Goal: Information Seeking & Learning: Learn about a topic

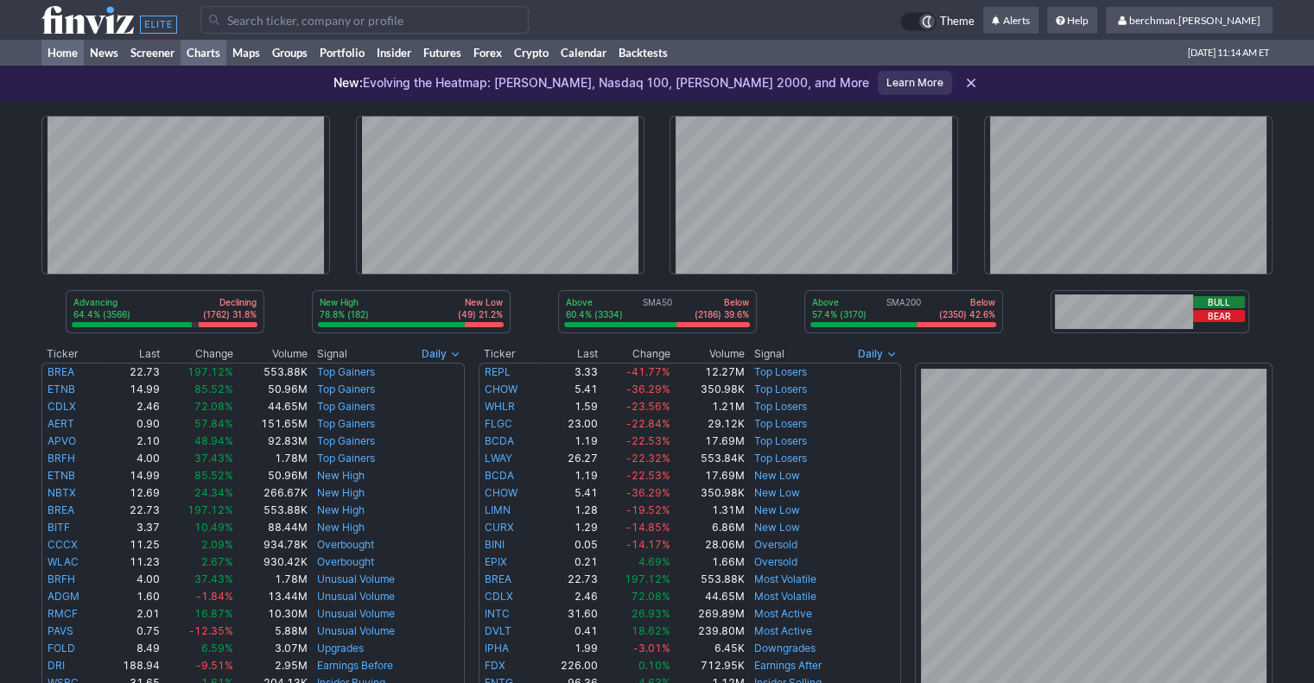
click at [196, 54] on link "Charts" at bounding box center [204, 53] width 46 height 26
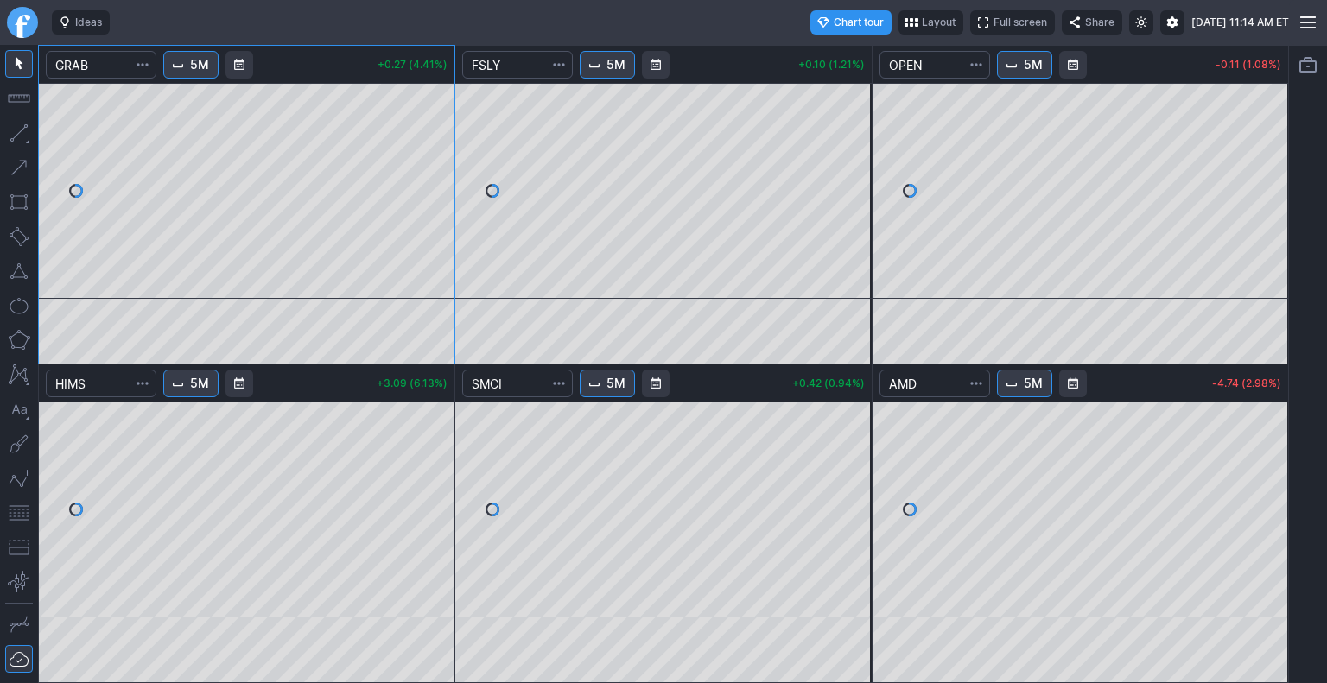
click at [1011, 381] on span "Interval" at bounding box center [1011, 384] width 14 height 14
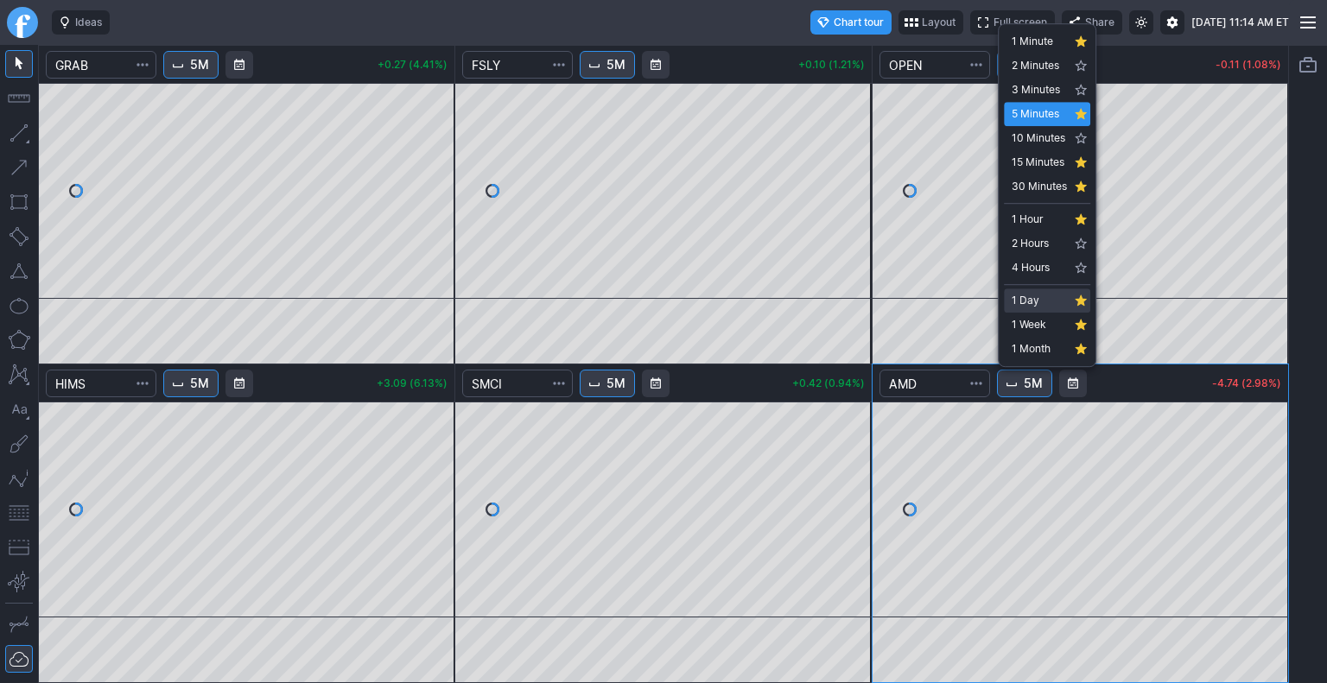
click at [1038, 295] on span "1 Day" at bounding box center [1038, 300] width 55 height 17
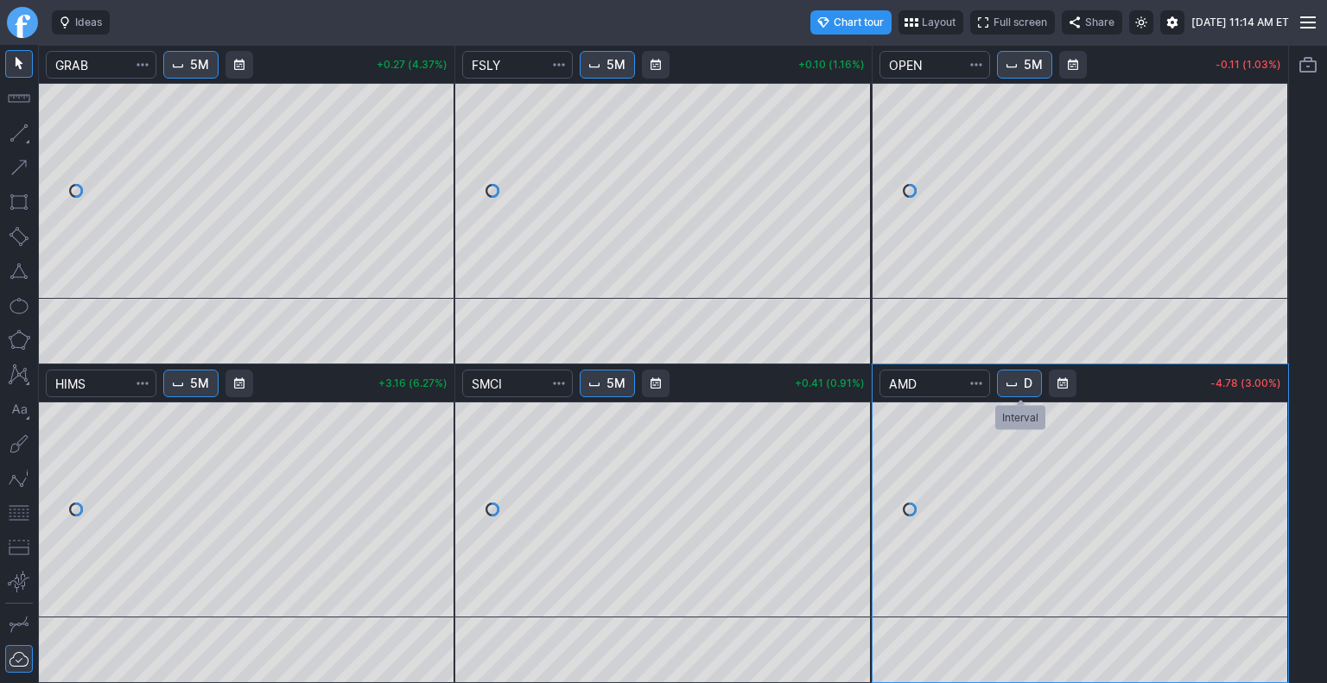
click at [1030, 383] on span "D" at bounding box center [1027, 383] width 9 height 17
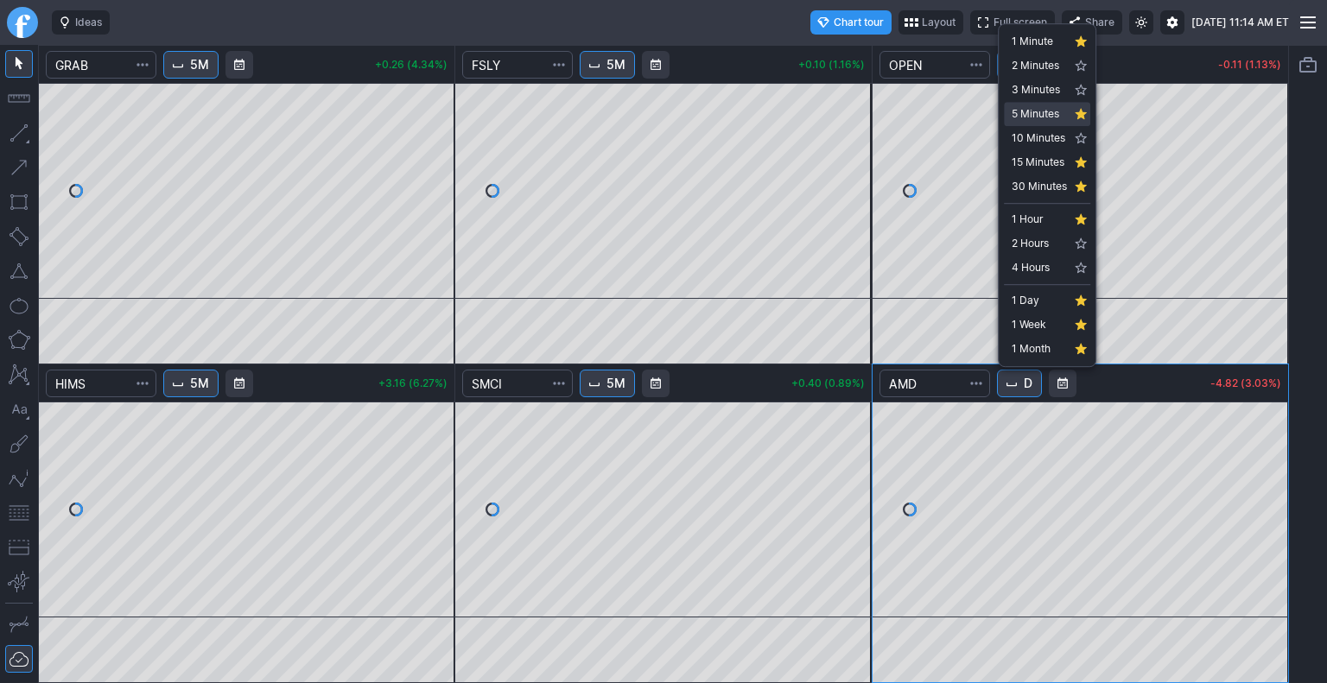
click at [1038, 119] on span "5 Minutes" at bounding box center [1038, 113] width 55 height 17
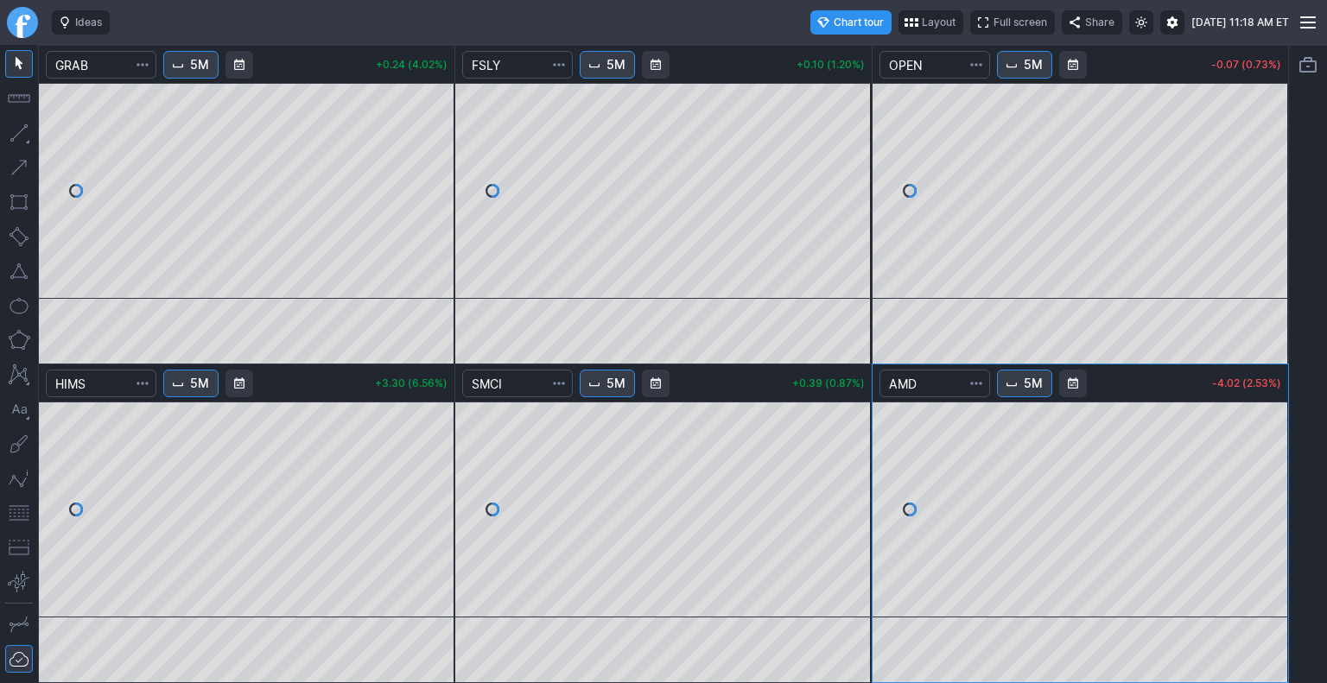
click at [28, 23] on link "Finviz.com" at bounding box center [22, 22] width 31 height 31
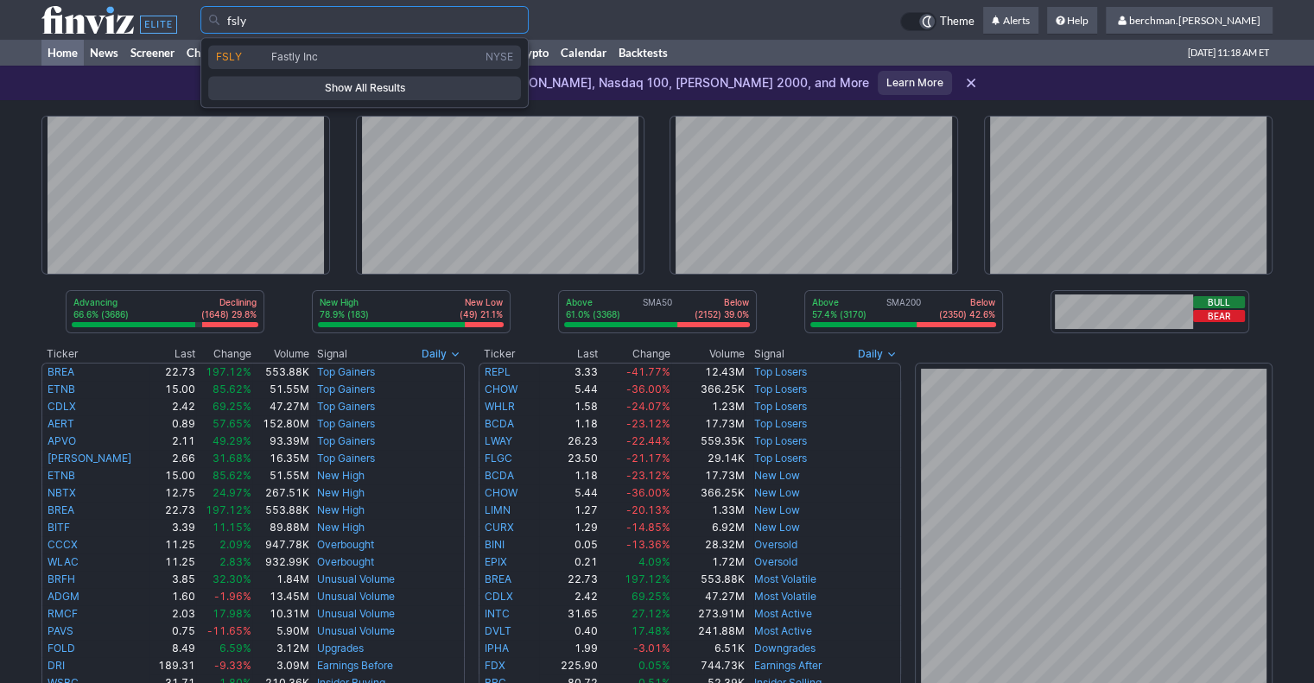
click at [295, 54] on span "Fastly Inc" at bounding box center [294, 56] width 47 height 13
type input "FSLY"
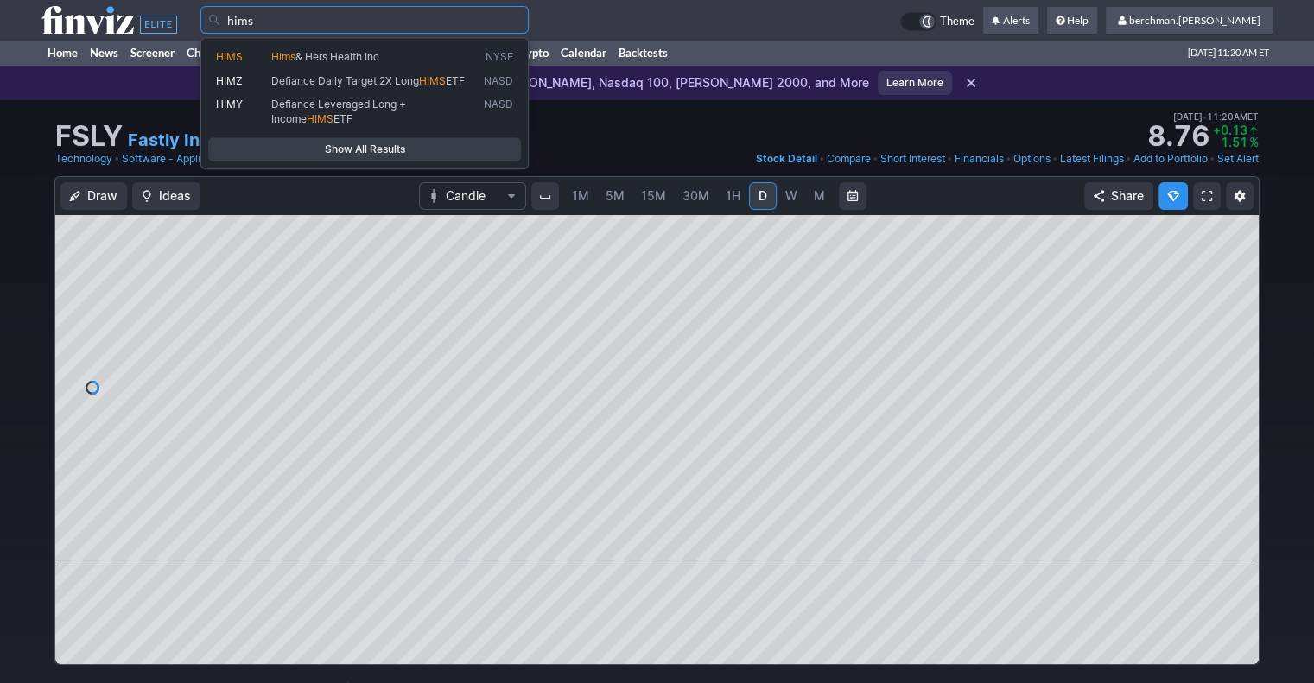
click at [459, 64] on span "Hims & Hers Health Inc" at bounding box center [374, 57] width 212 height 14
type input "HIMS"
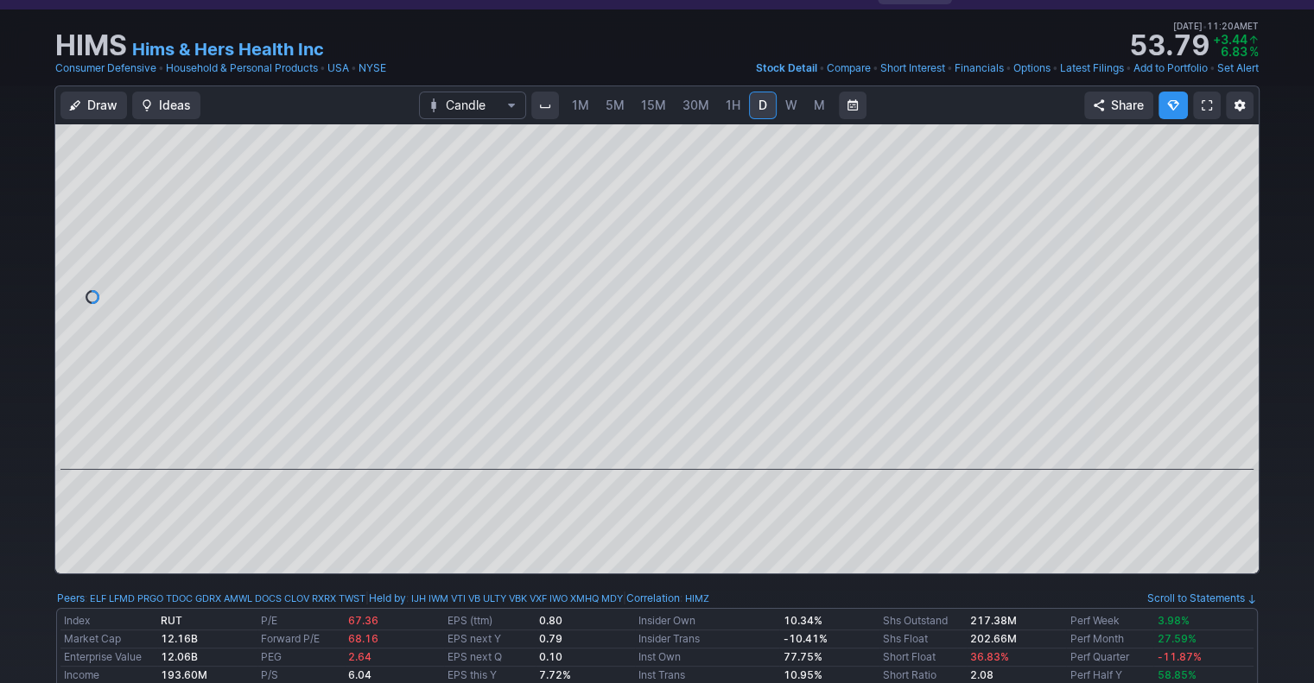
scroll to position [86, 0]
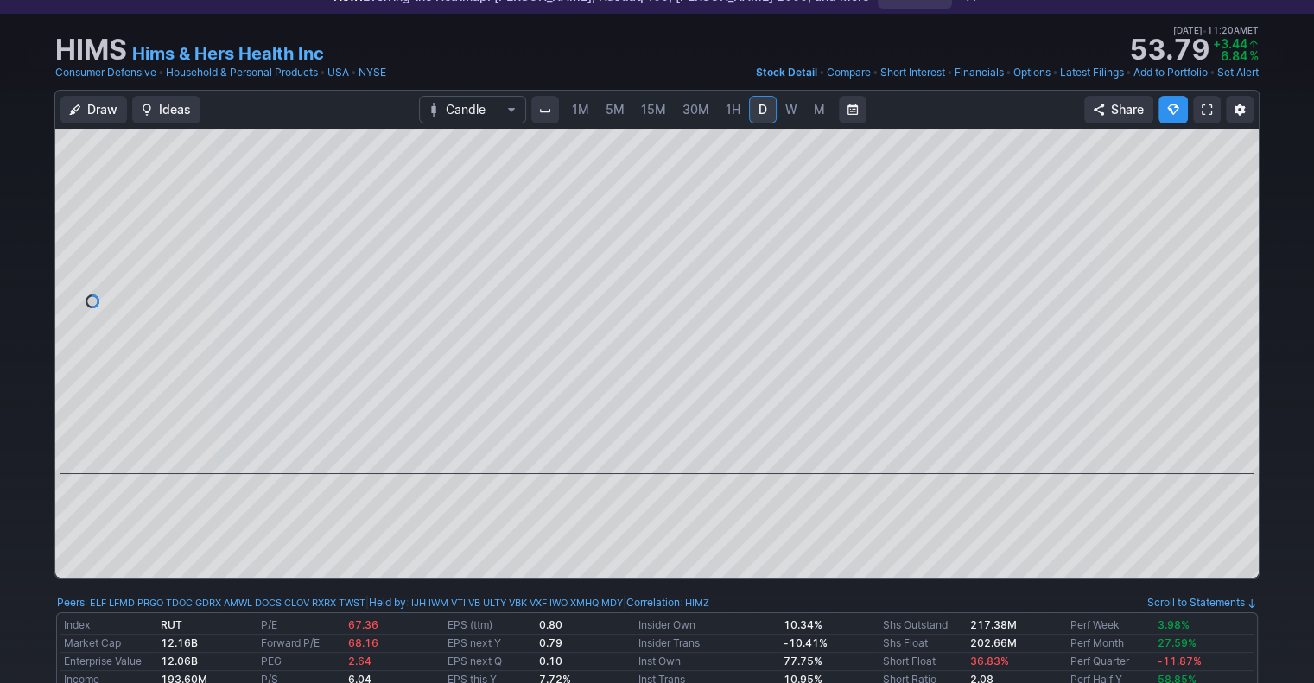
click at [618, 112] on span "5M" at bounding box center [614, 109] width 19 height 15
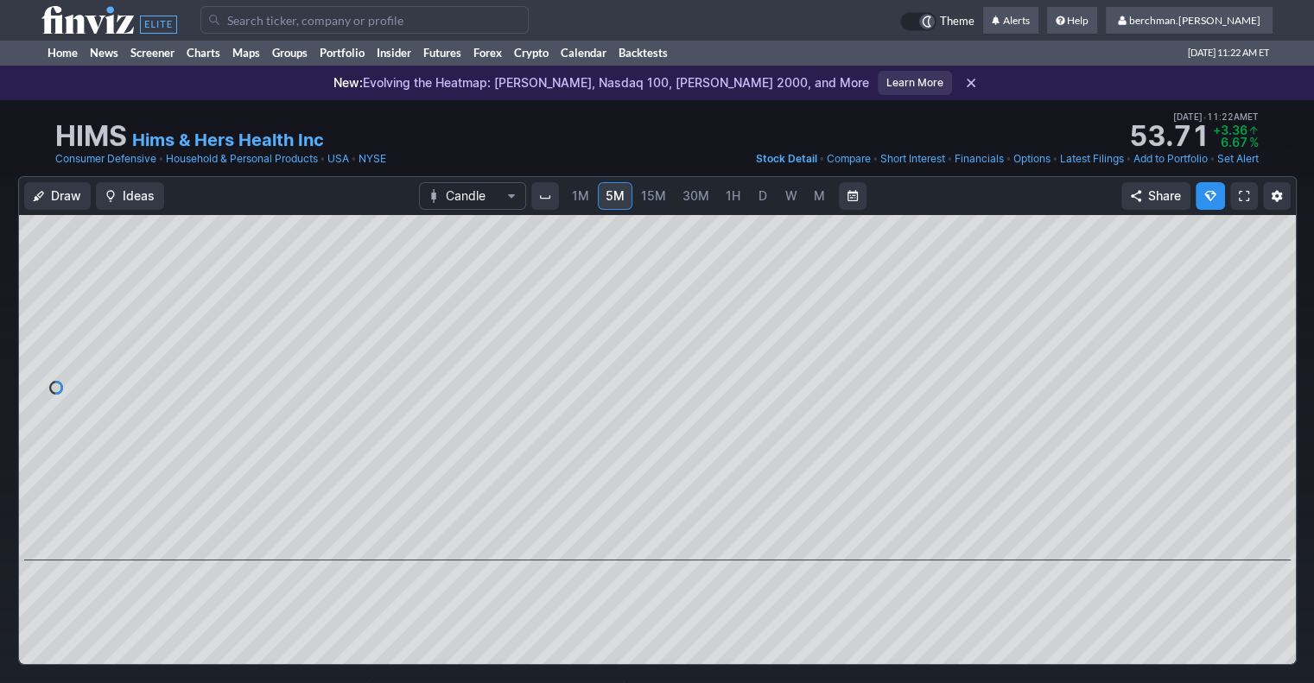
click at [758, 200] on span "D" at bounding box center [762, 195] width 9 height 15
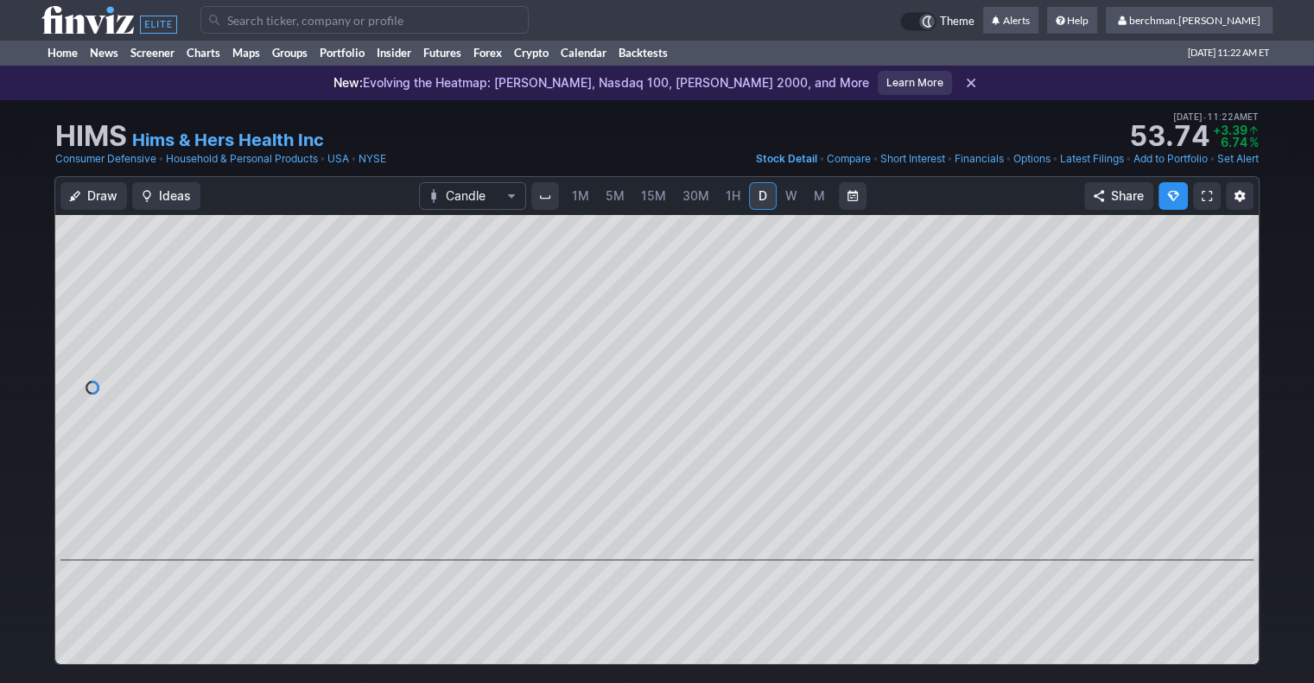
click at [611, 200] on span "5M" at bounding box center [614, 195] width 19 height 15
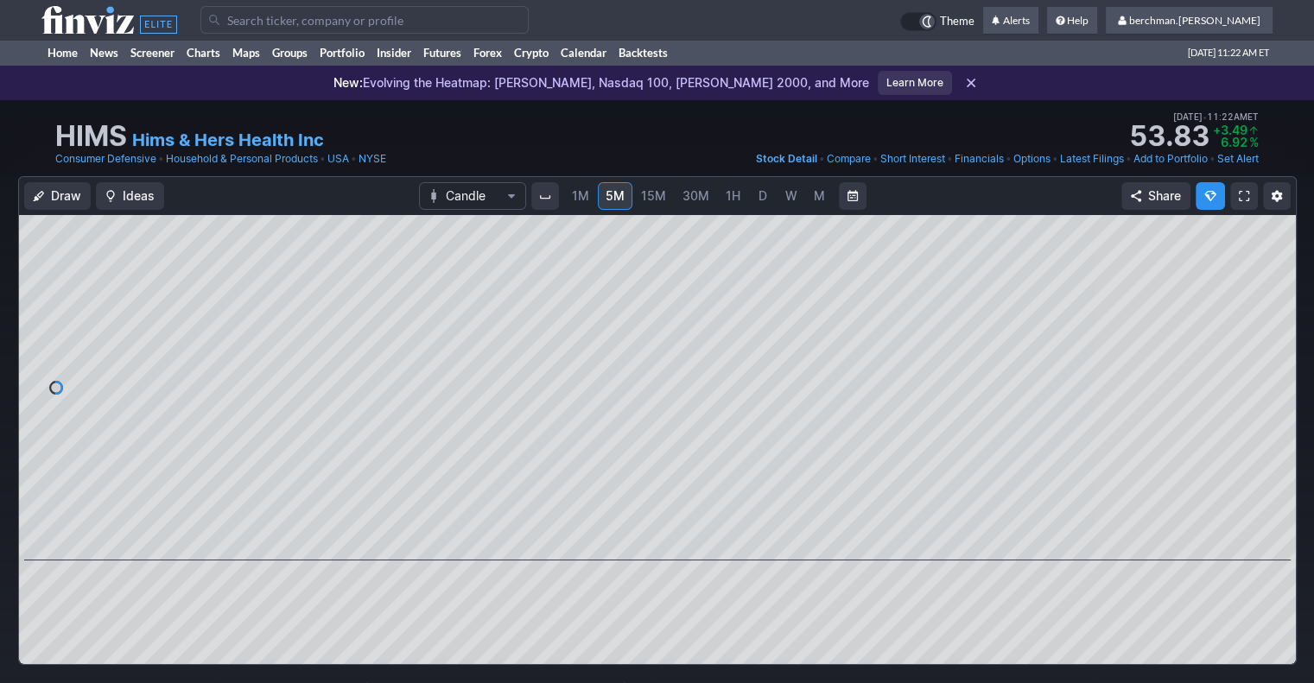
click at [437, 20] on input "Search" at bounding box center [364, 20] width 328 height 28
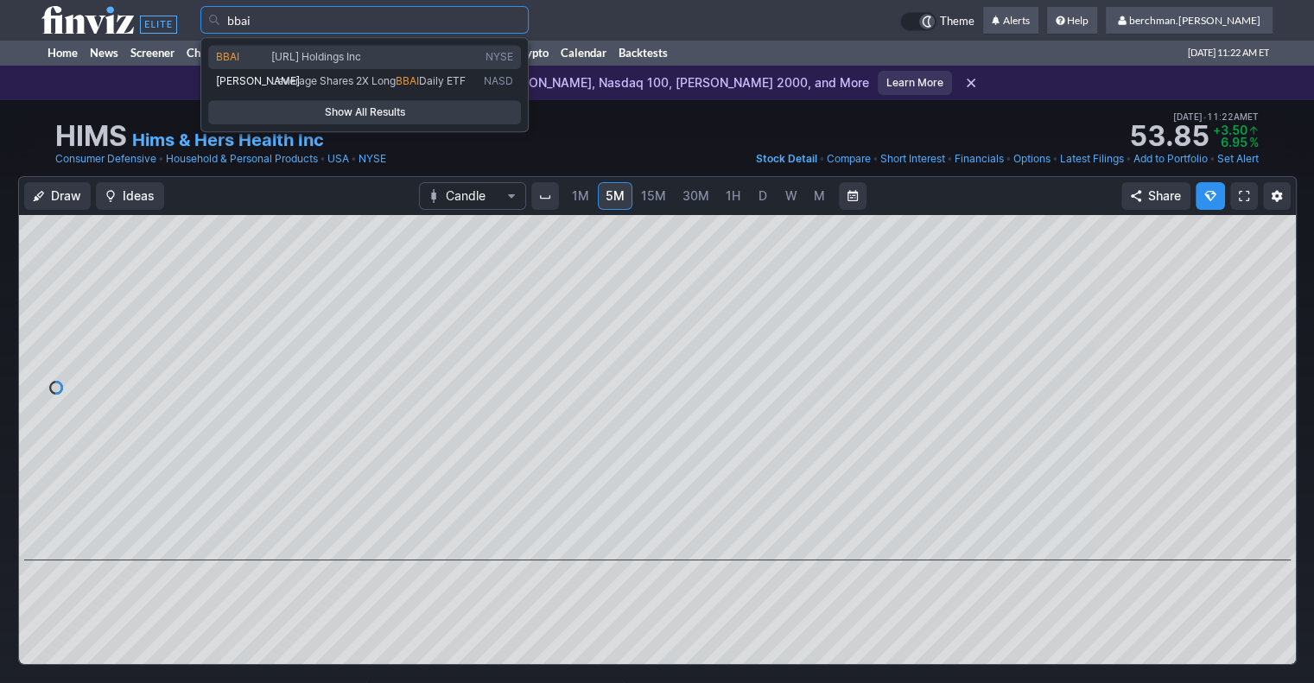
click at [415, 53] on span "BigBear.ai Holdings Inc" at bounding box center [374, 57] width 212 height 14
type input "BBAI"
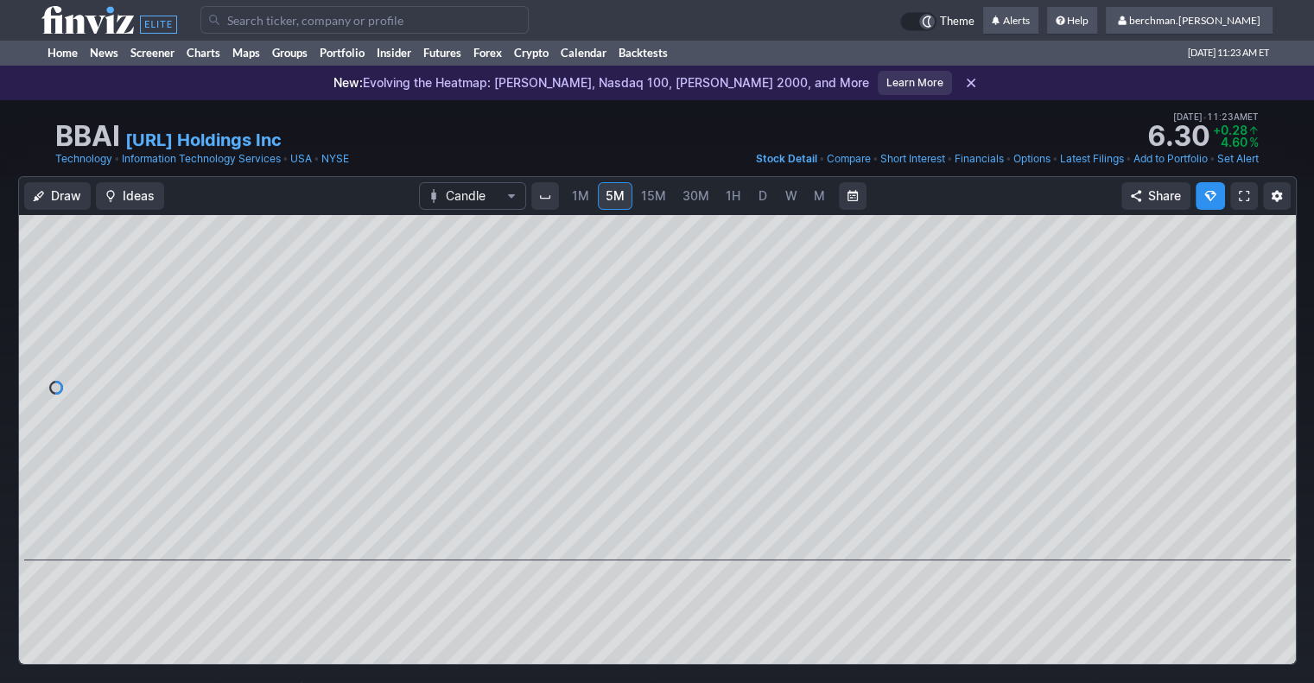
click at [758, 193] on span "D" at bounding box center [762, 195] width 9 height 15
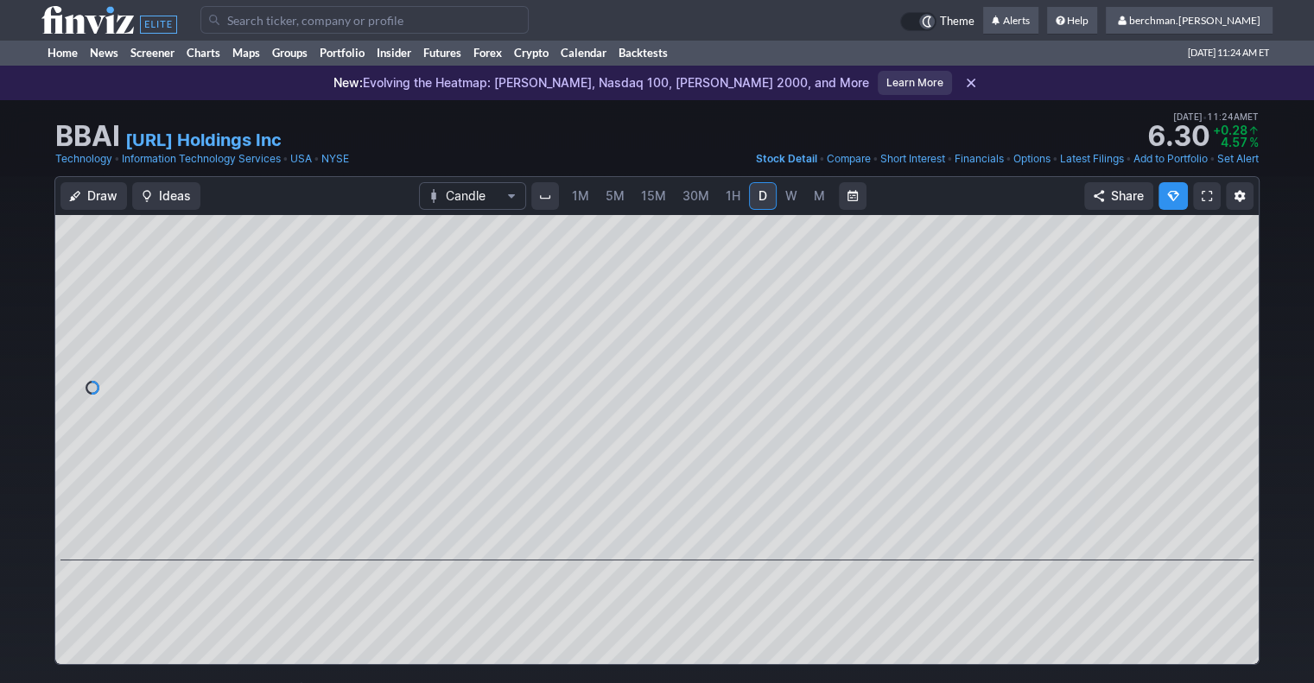
click at [321, 18] on input "Search" at bounding box center [364, 20] width 328 height 28
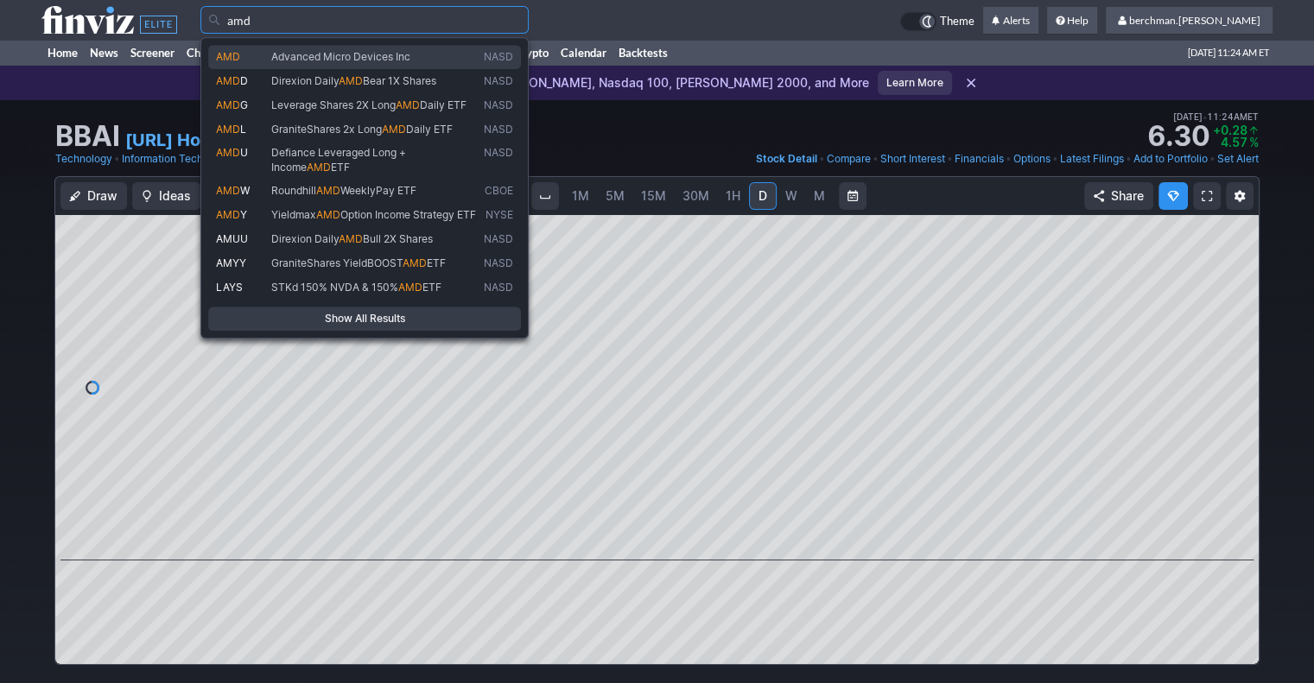
click at [342, 61] on span "Advanced Micro Devices Inc" at bounding box center [340, 56] width 139 height 13
type input "AMD"
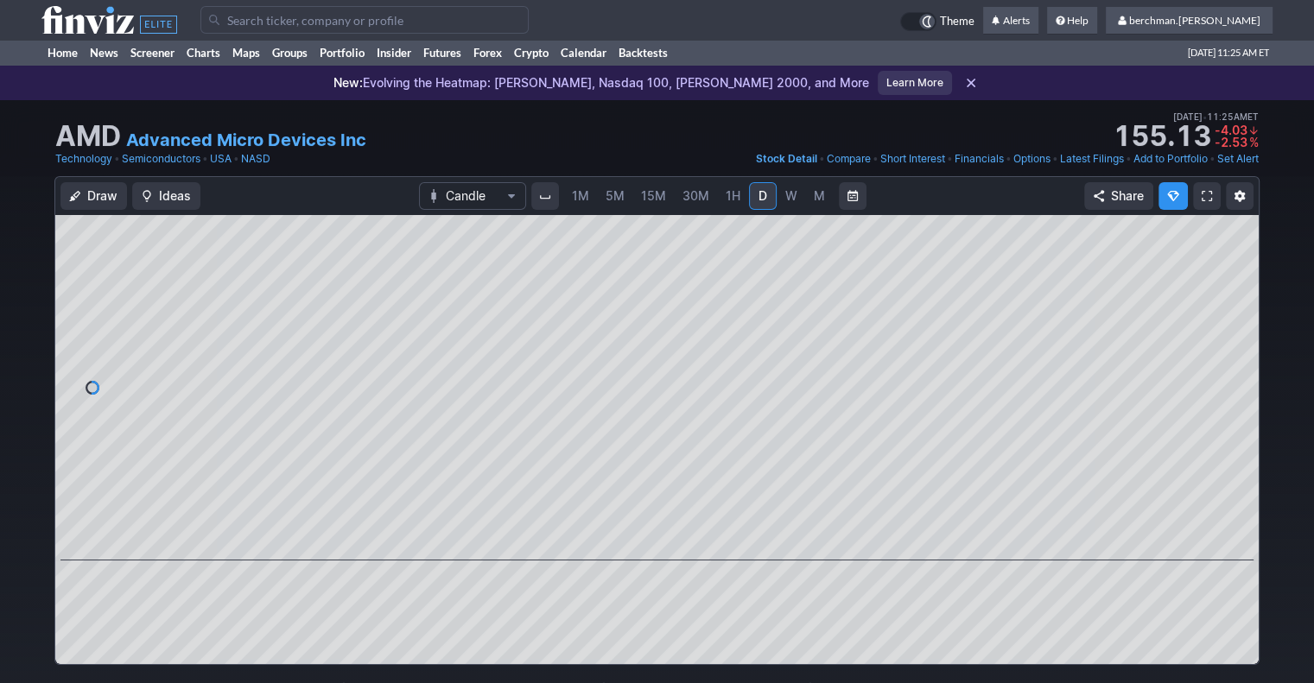
click at [619, 202] on span "5M" at bounding box center [614, 195] width 19 height 15
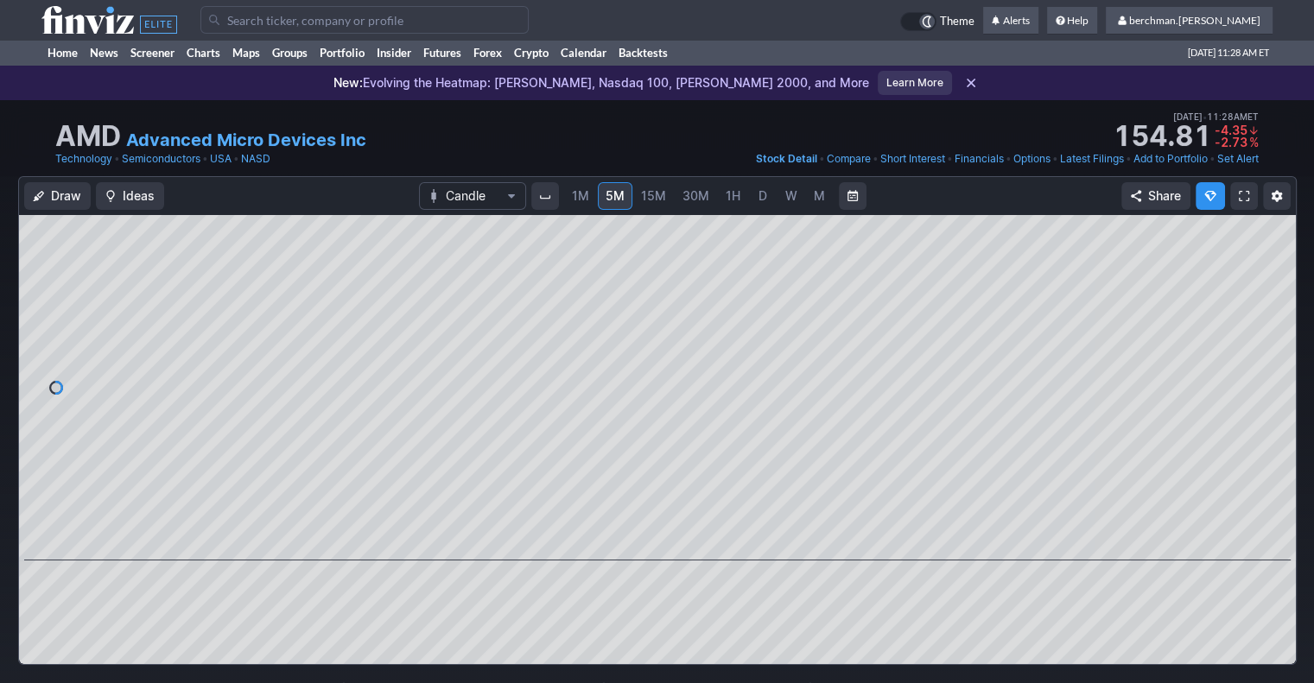
click at [757, 197] on span "D" at bounding box center [763, 195] width 12 height 17
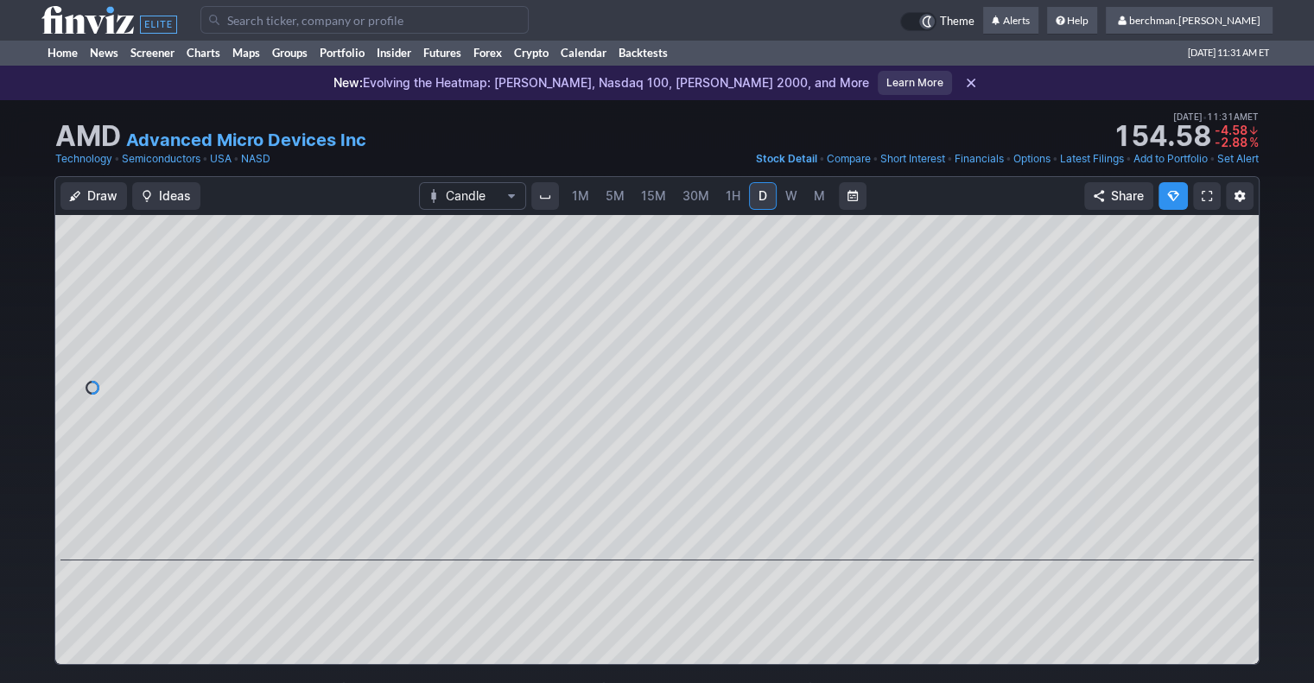
click at [608, 199] on span "5M" at bounding box center [614, 195] width 19 height 15
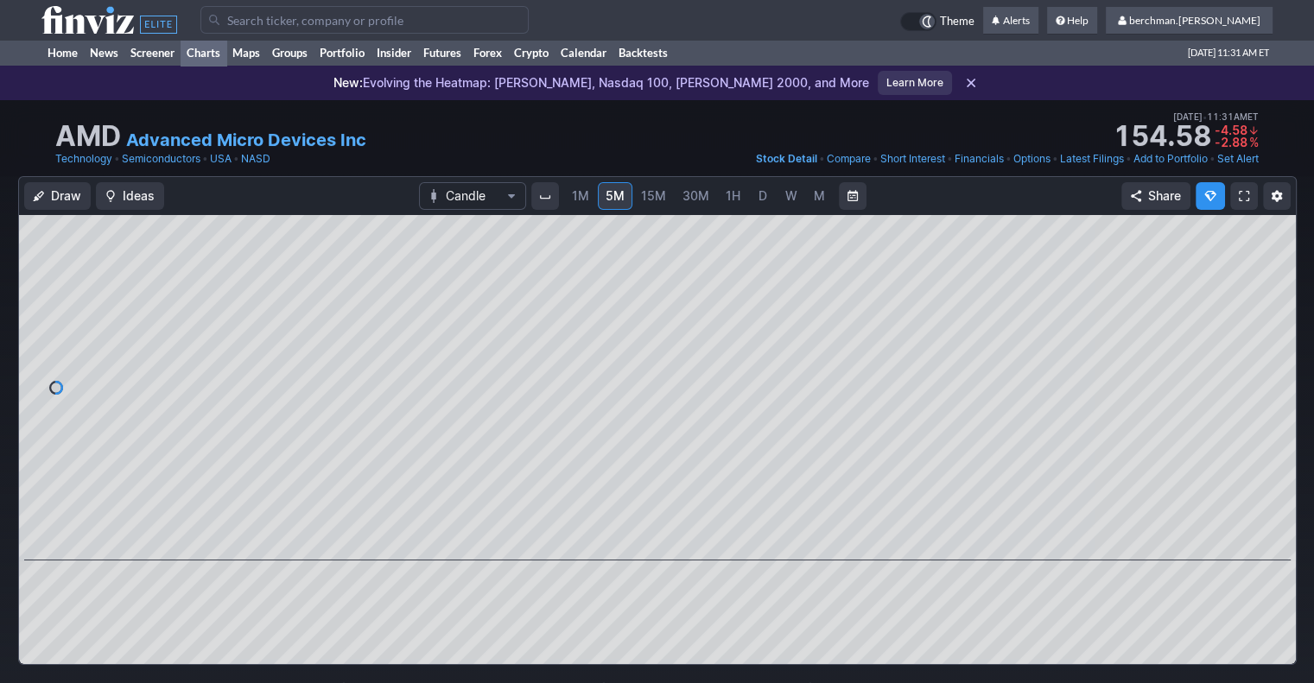
click at [200, 54] on link "Charts" at bounding box center [204, 53] width 46 height 26
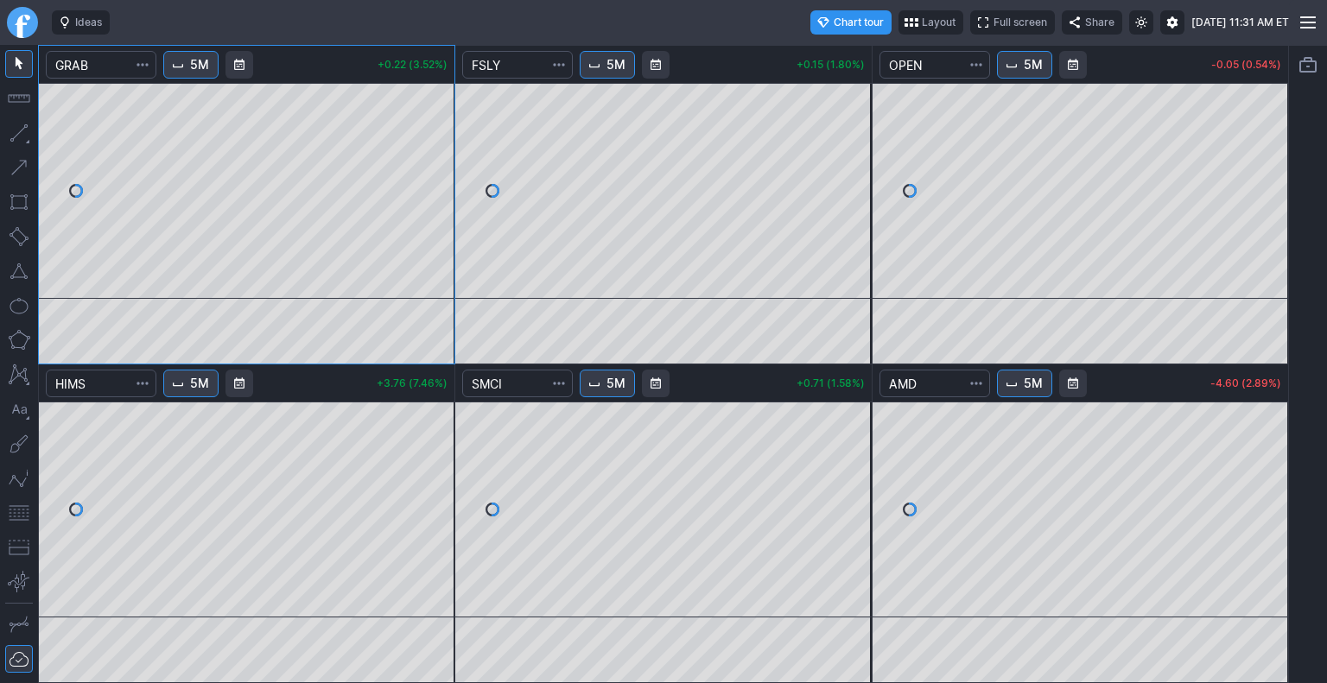
click at [23, 25] on link "Finviz.com" at bounding box center [22, 22] width 31 height 31
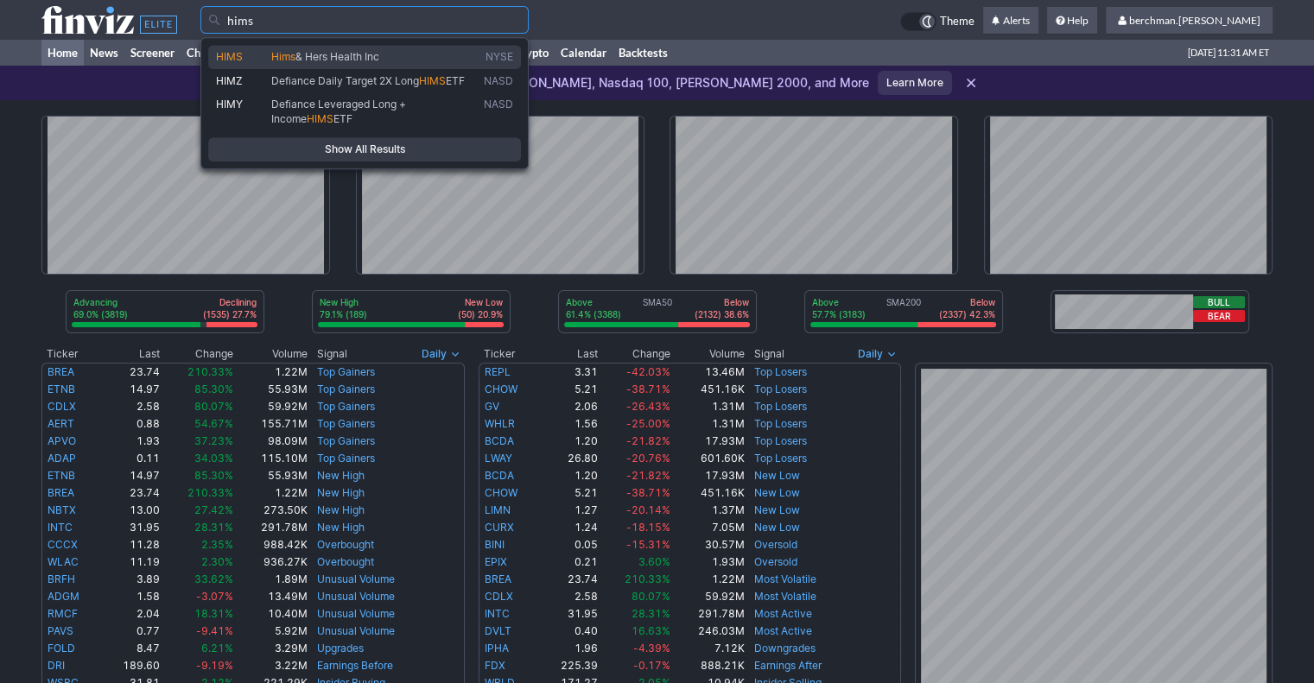
click at [461, 55] on span "Hims & Hers Health Inc" at bounding box center [374, 57] width 212 height 14
type input "HIMS"
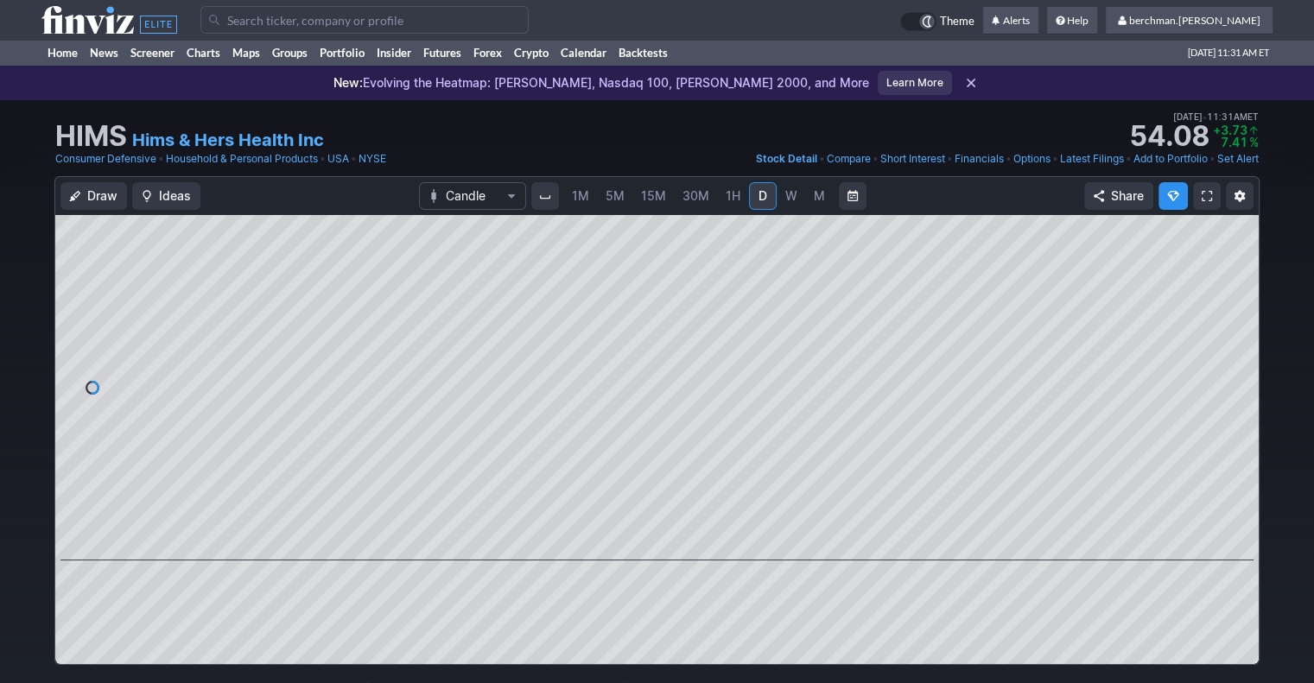
click at [622, 203] on span "5M" at bounding box center [614, 195] width 19 height 15
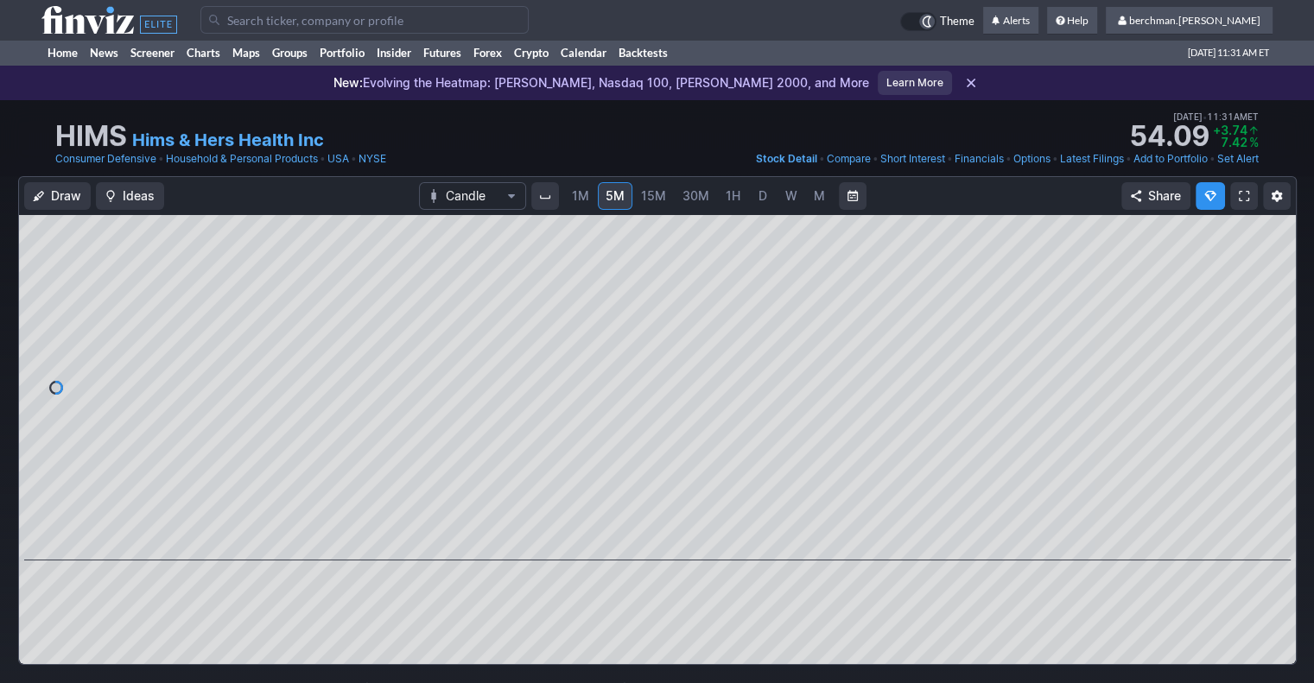
click at [761, 196] on span "D" at bounding box center [762, 195] width 9 height 15
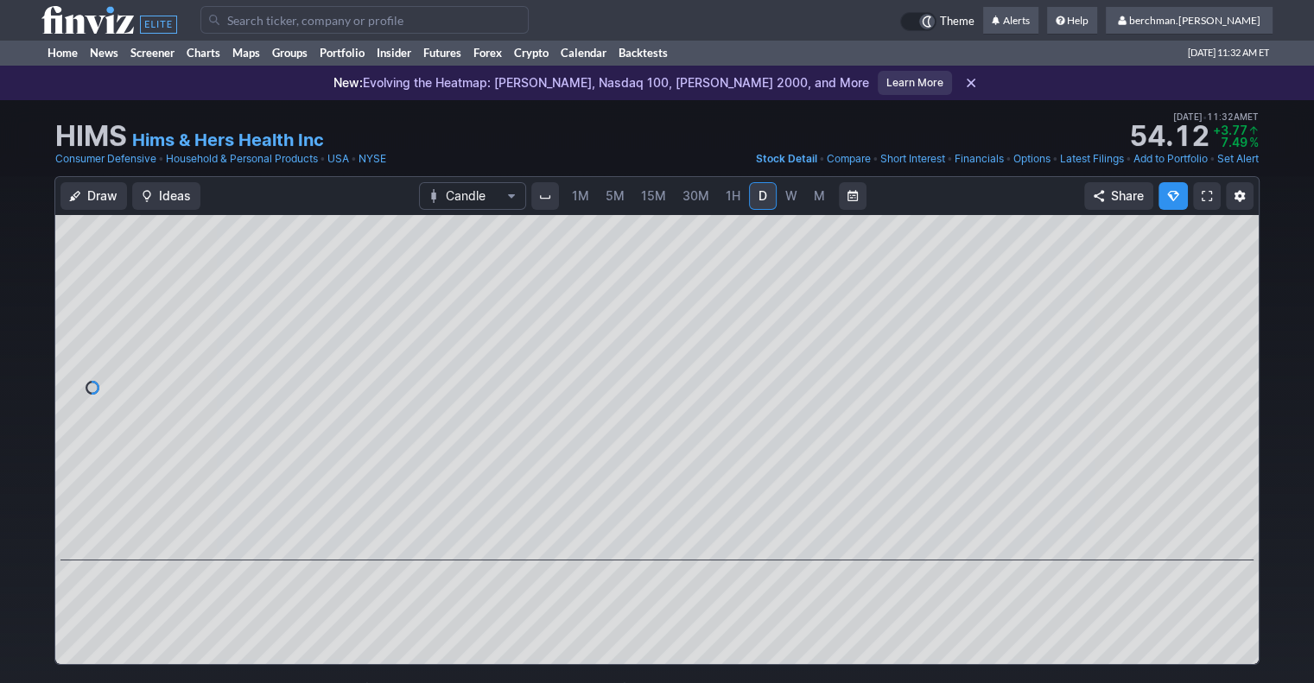
click at [477, 18] on input "Search" at bounding box center [364, 20] width 328 height 28
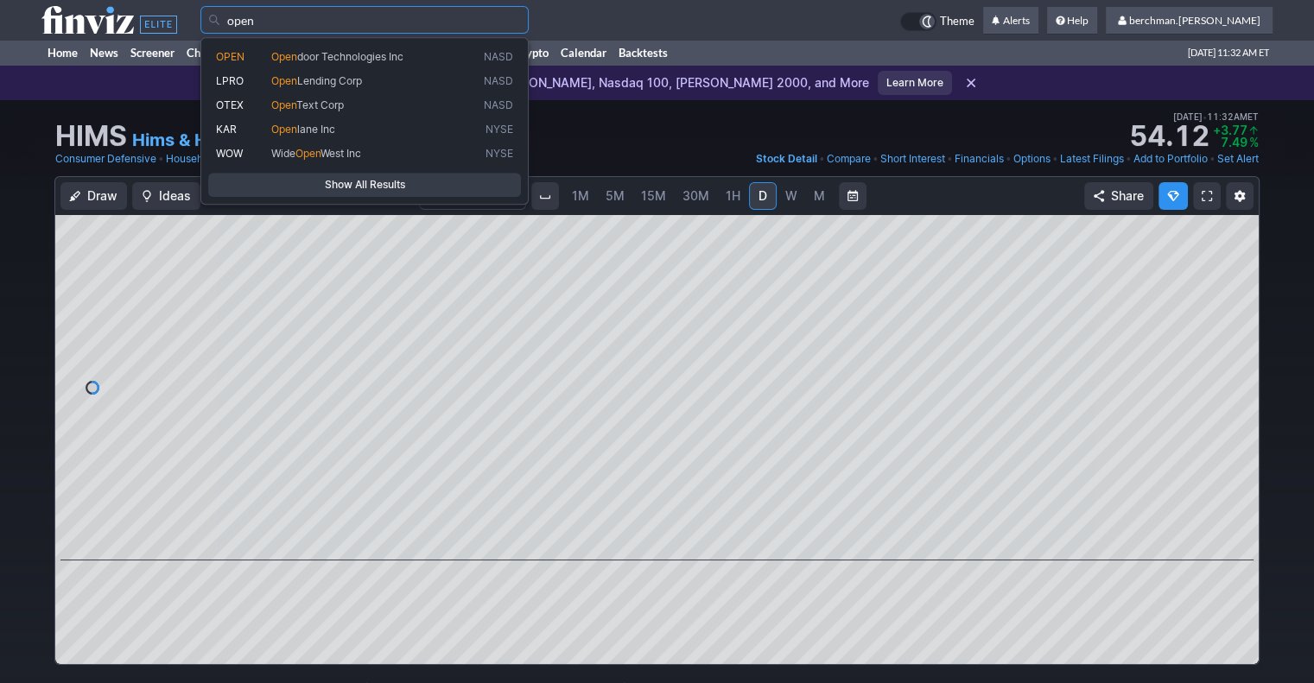
click at [508, 55] on span "NASD" at bounding box center [498, 57] width 29 height 14
type input "OPEN"
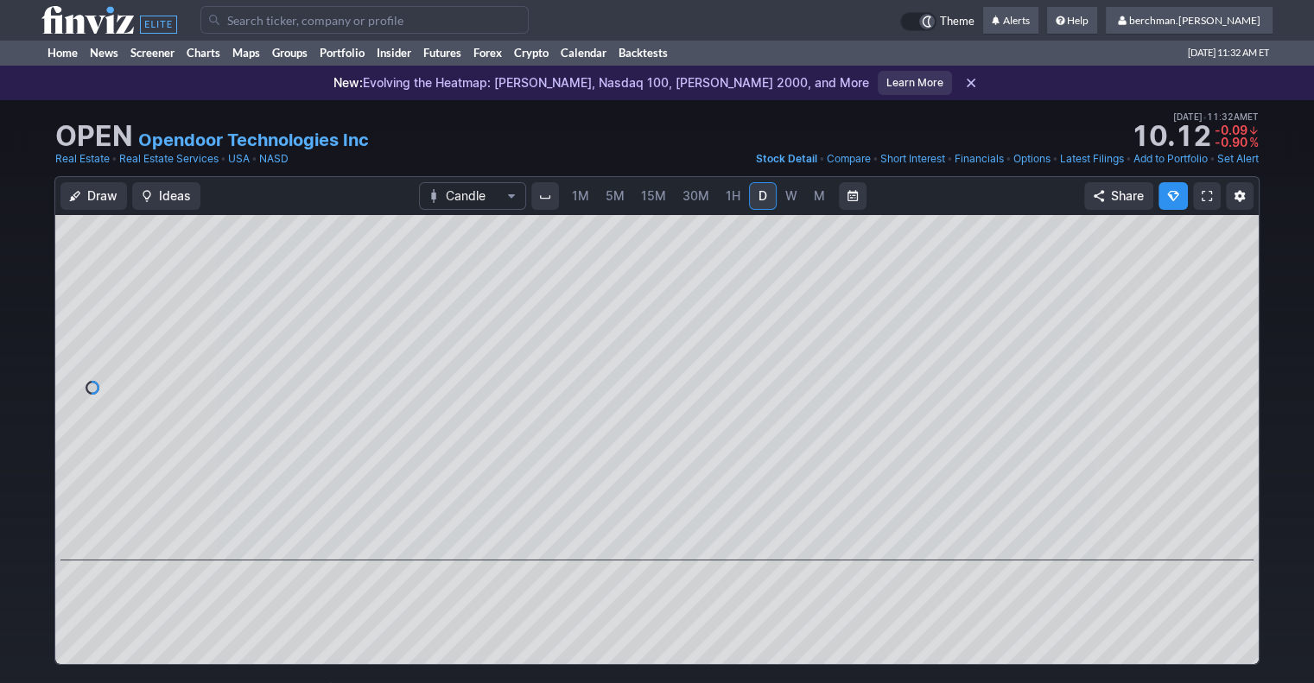
click at [649, 199] on span "15M" at bounding box center [653, 195] width 25 height 15
click at [201, 54] on link "Charts" at bounding box center [204, 53] width 46 height 26
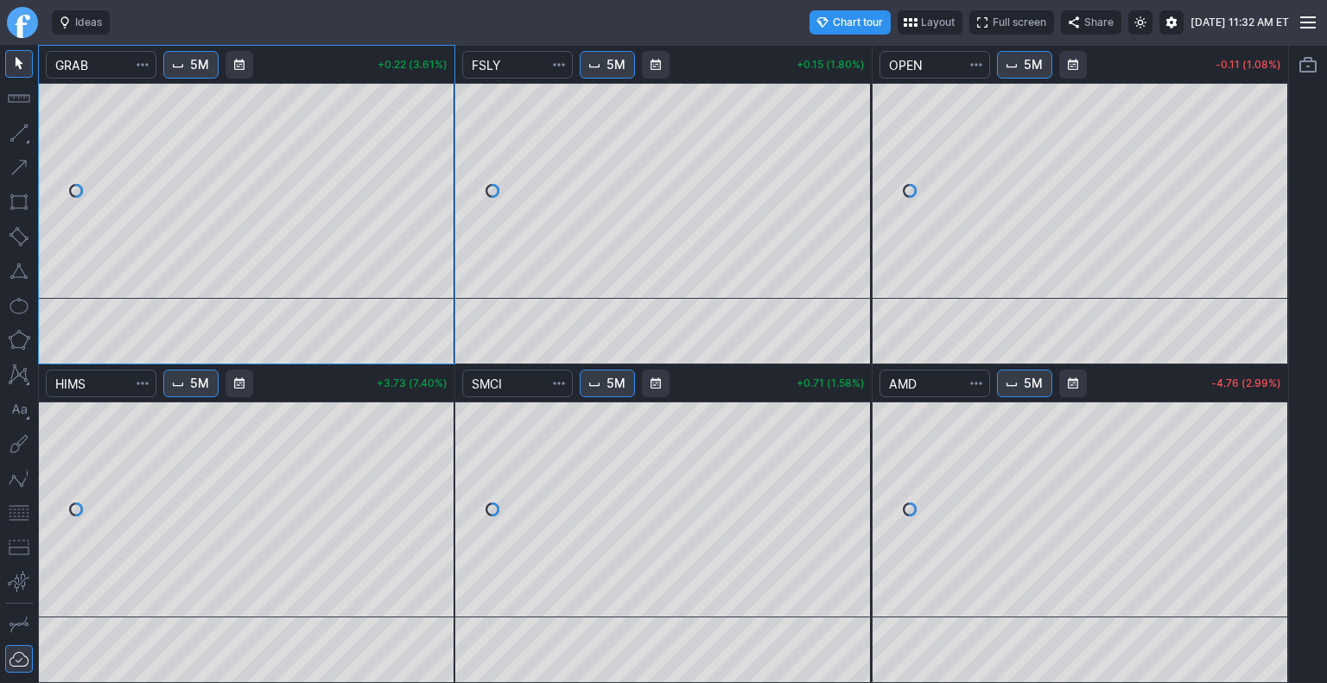
click at [598, 73] on button "5M" at bounding box center [607, 65] width 55 height 28
click at [24, 25] on link "Finviz.com" at bounding box center [22, 22] width 31 height 31
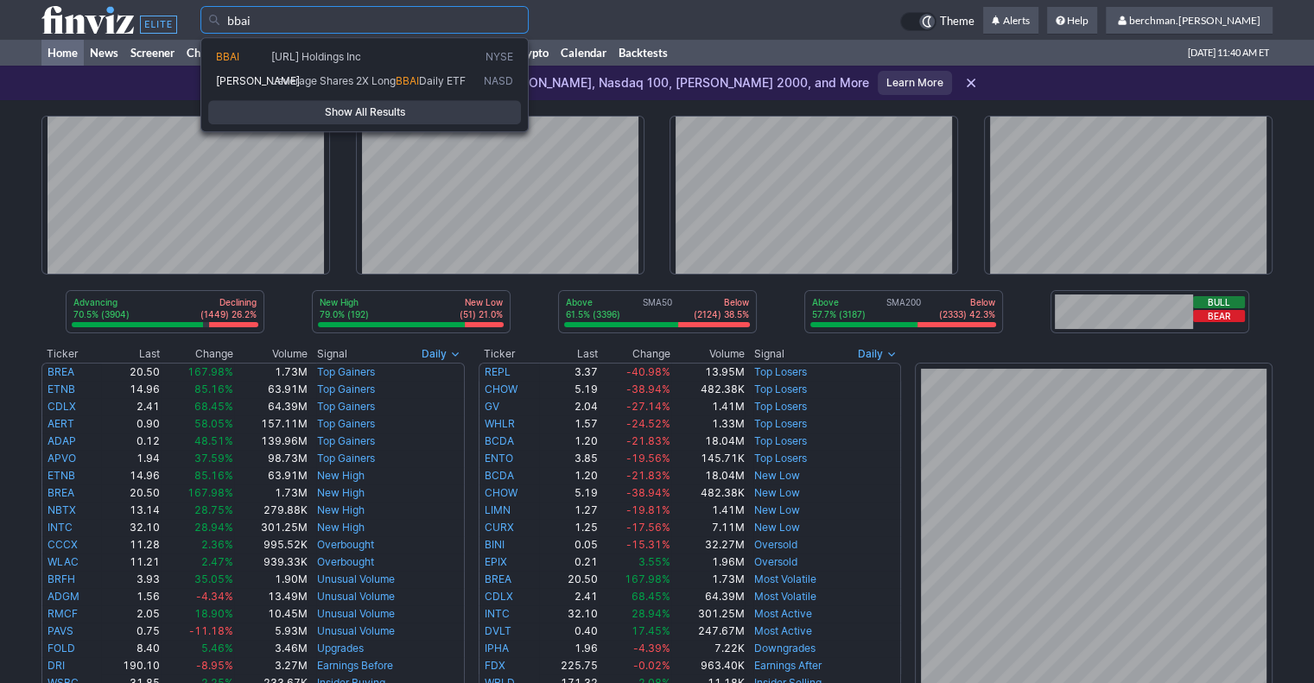
click at [408, 56] on span "[URL] Holdings Inc" at bounding box center [374, 57] width 212 height 14
type input "BBAI"
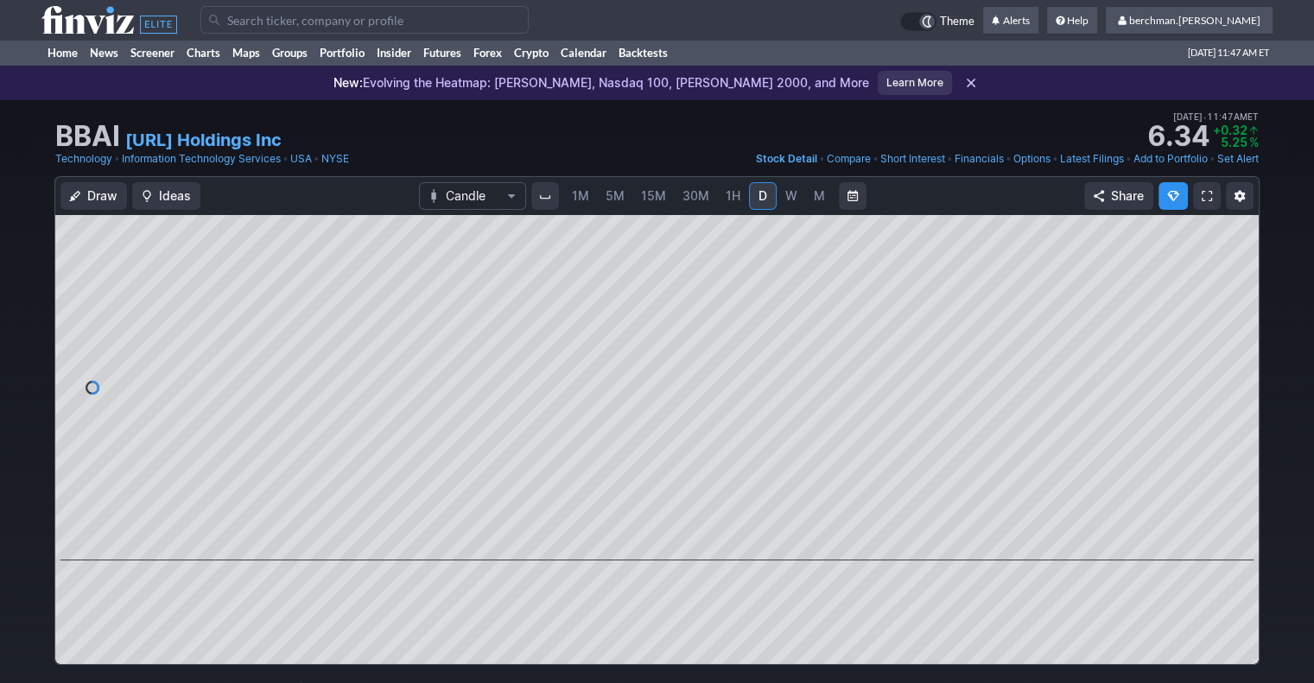
click at [614, 203] on span "5M" at bounding box center [614, 195] width 19 height 15
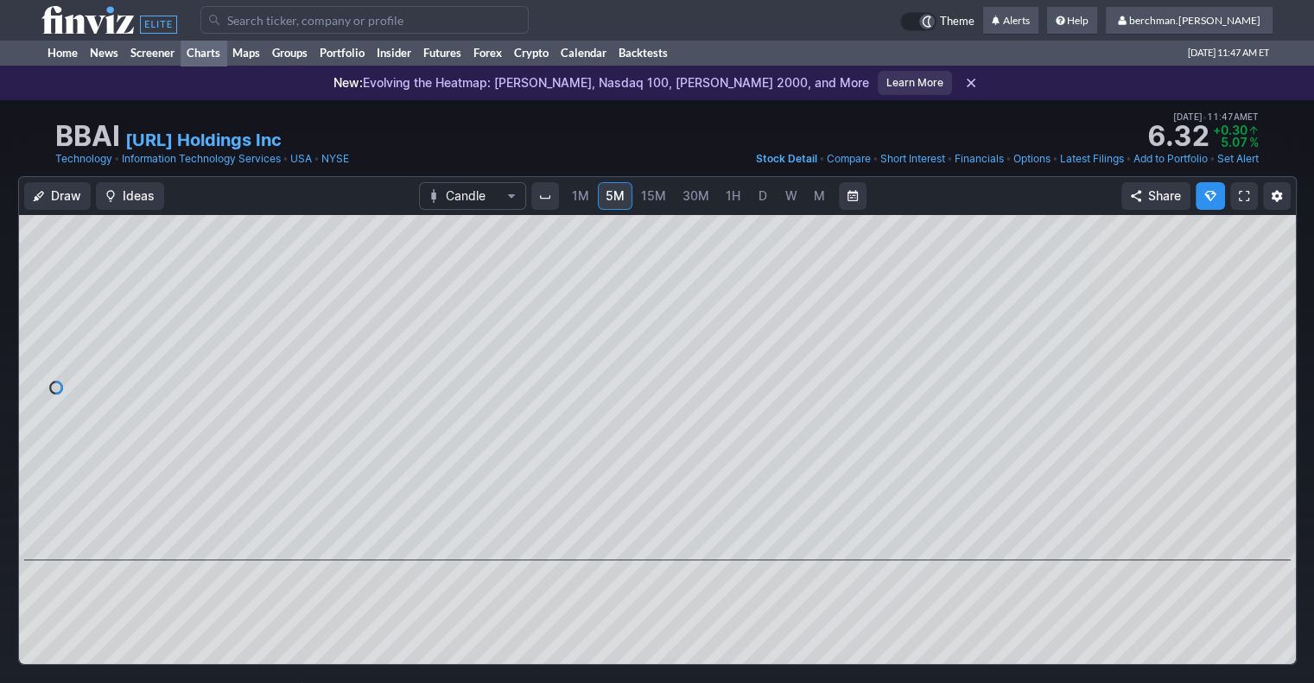
click at [212, 57] on link "Charts" at bounding box center [204, 53] width 46 height 26
